Goal: Task Accomplishment & Management: Manage account settings

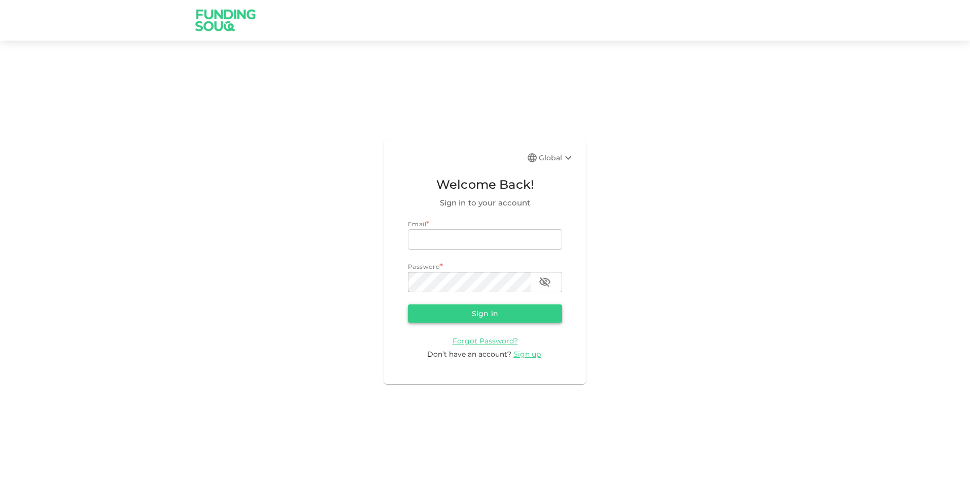
type input "[PERSON_NAME][EMAIL_ADDRESS][DOMAIN_NAME]"
click at [488, 307] on button "Sign in" at bounding box center [485, 313] width 154 height 18
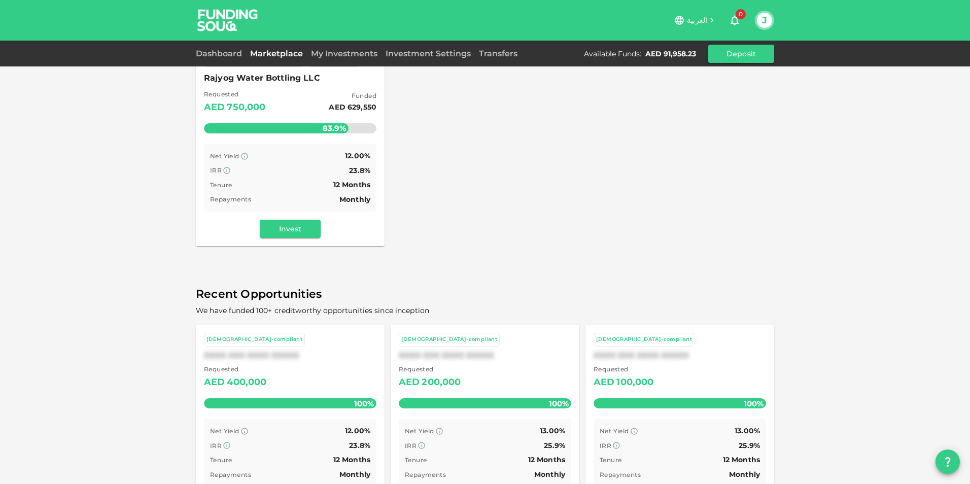
scroll to position [190, 0]
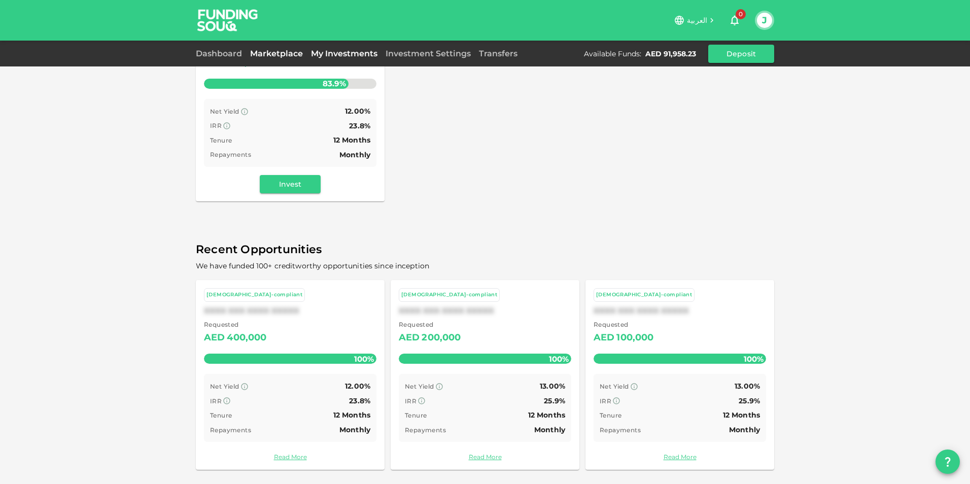
click at [357, 54] on link "My Investments" at bounding box center [344, 54] width 75 height 10
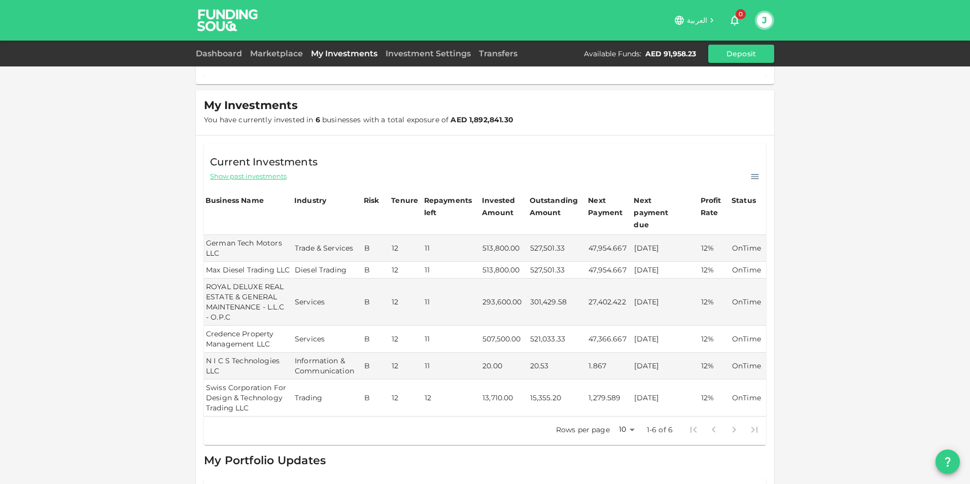
scroll to position [173, 0]
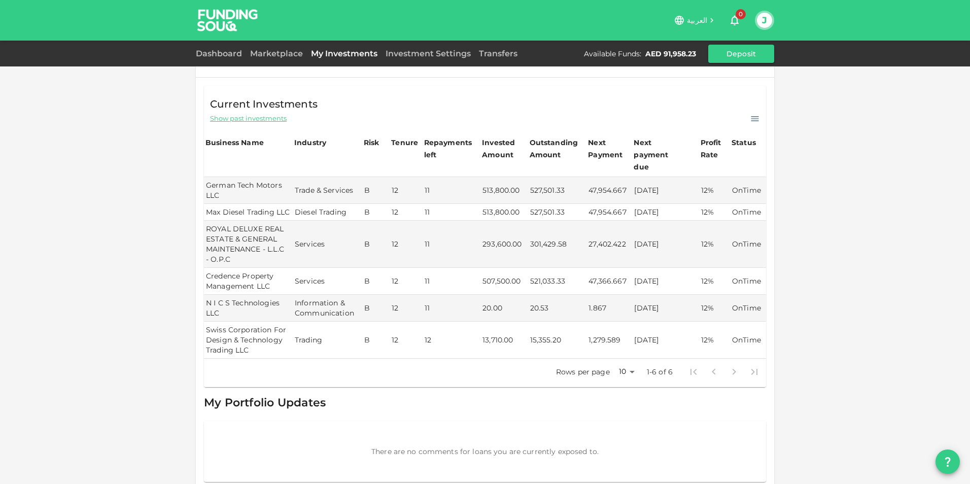
click at [750, 117] on icon at bounding box center [754, 119] width 10 height 10
click at [599, 103] on div "Current Investments Show past investments Download CSV" at bounding box center [485, 105] width 562 height 39
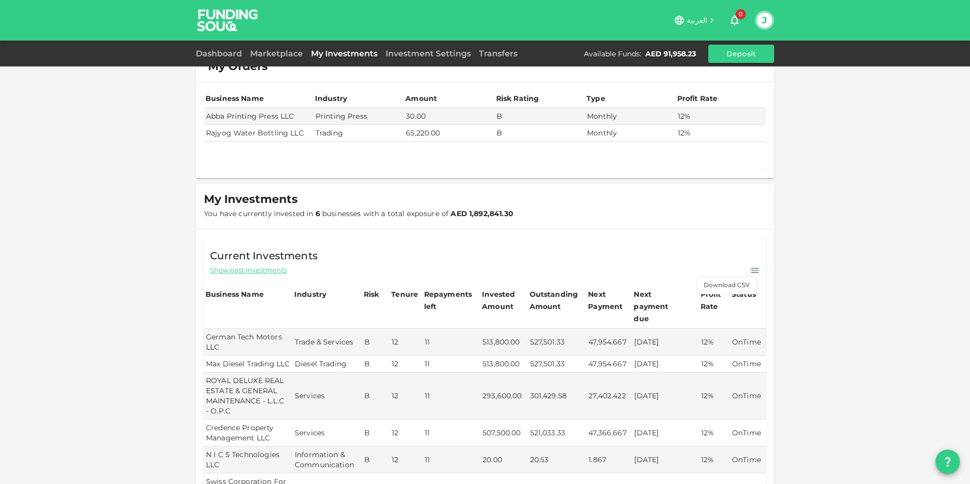
scroll to position [0, 0]
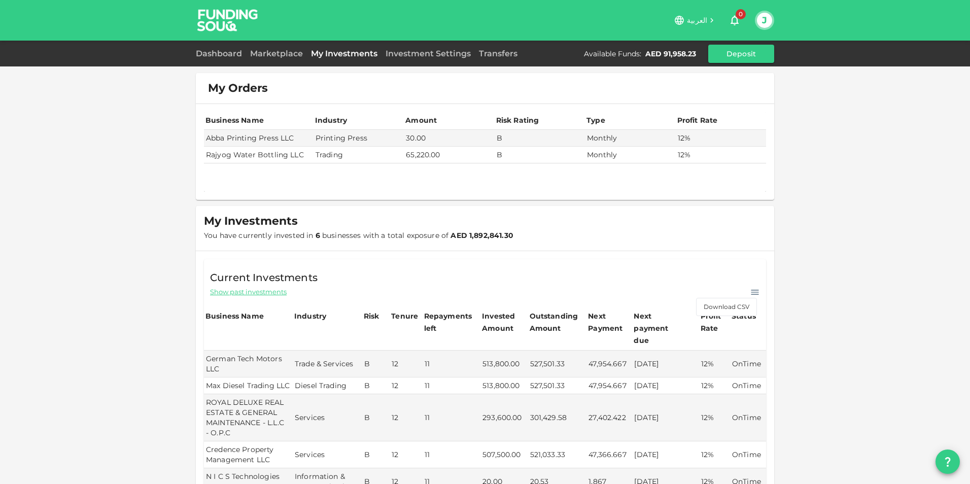
click at [766, 17] on button "J" at bounding box center [764, 20] width 15 height 15
drag, startPoint x: 835, startPoint y: 155, endPoint x: 750, endPoint y: 110, distance: 96.0
click at [835, 154] on div at bounding box center [485, 242] width 970 height 484
click at [437, 52] on link "Investment Settings" at bounding box center [427, 54] width 93 height 10
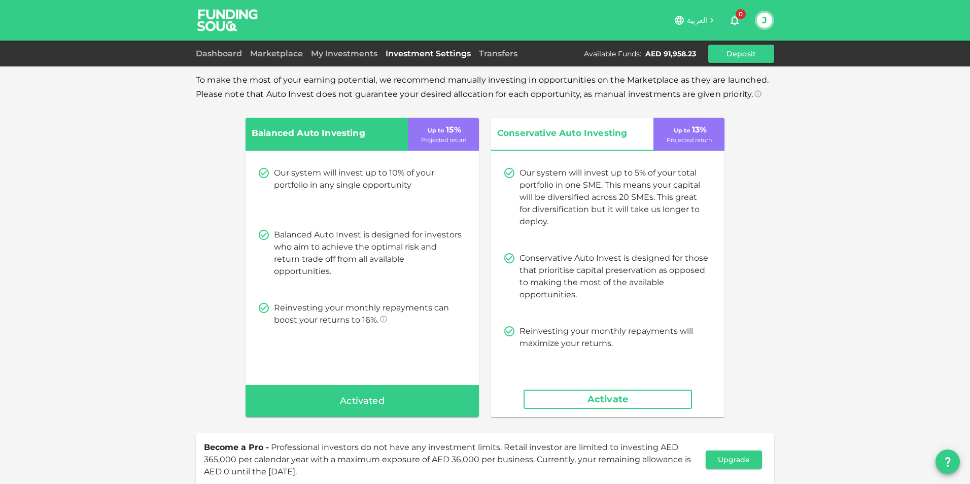
click at [216, 48] on div "Dashboard" at bounding box center [221, 54] width 50 height 12
click at [216, 53] on link "Dashboard" at bounding box center [221, 54] width 50 height 10
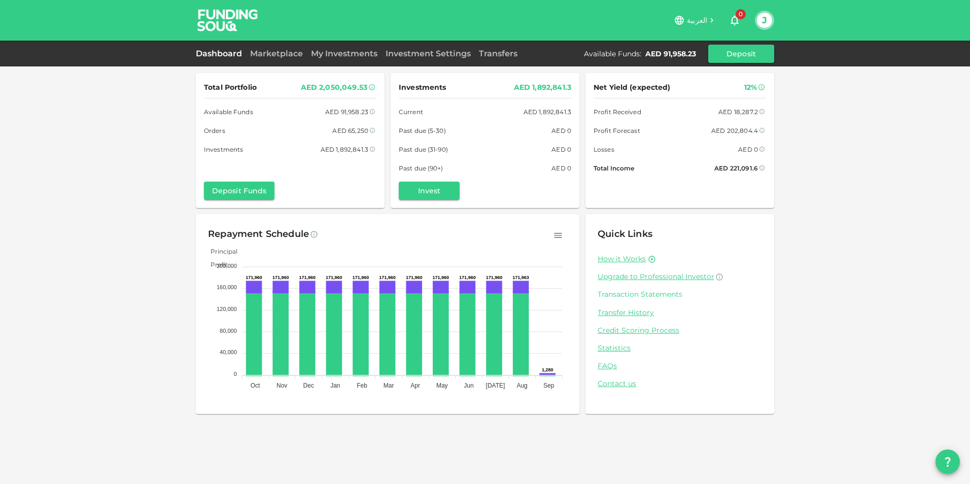
click at [659, 294] on link "Transaction Statements" at bounding box center [679, 295] width 164 height 10
